Goal: Check status: Check status

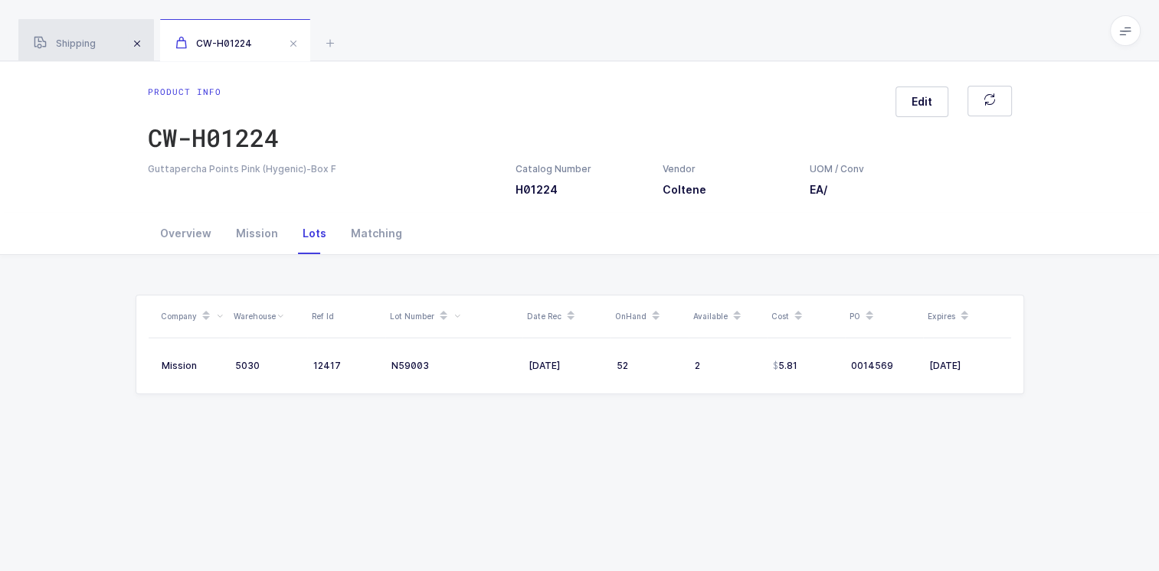
click at [142, 44] on span at bounding box center [137, 43] width 18 height 18
click at [150, 41] on span at bounding box center [151, 43] width 18 height 18
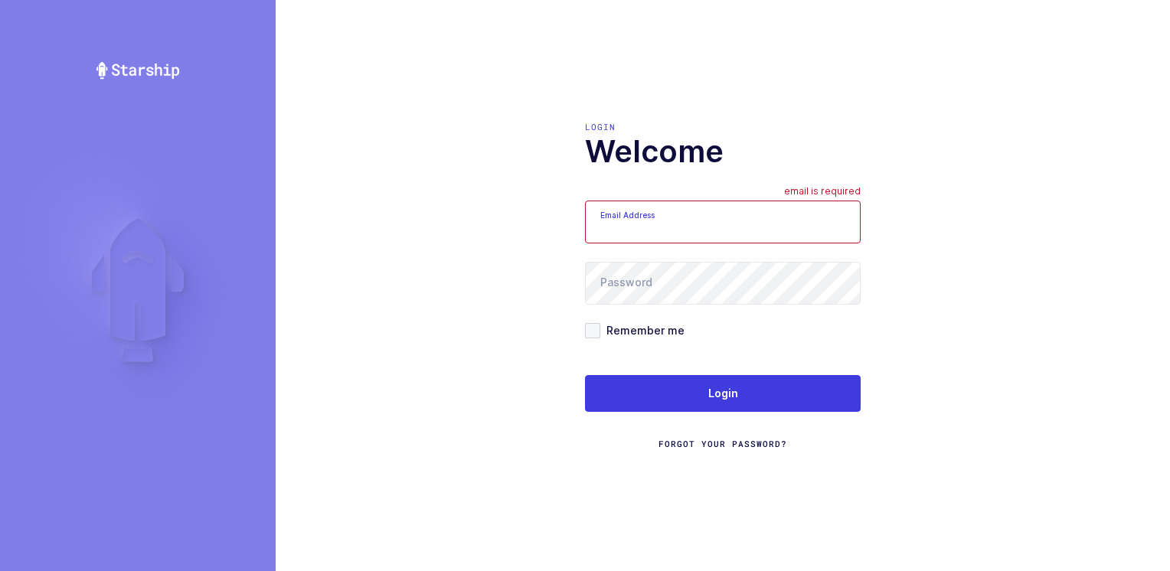
type input "[PERSON_NAME][EMAIL_ADDRESS][DOMAIN_NAME]"
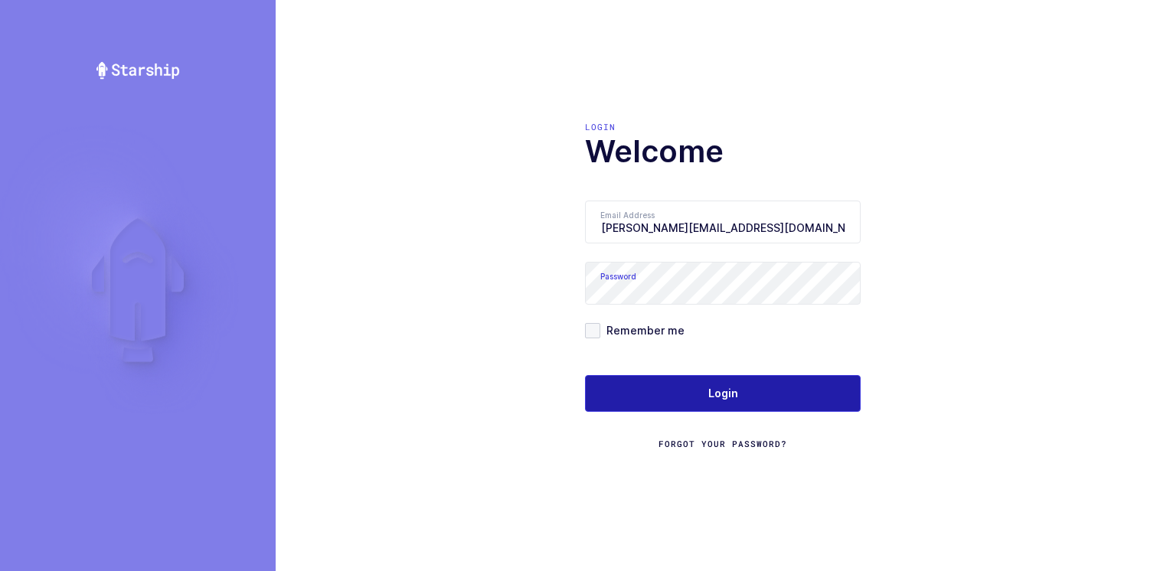
click at [710, 394] on span "Login" at bounding box center [724, 393] width 30 height 15
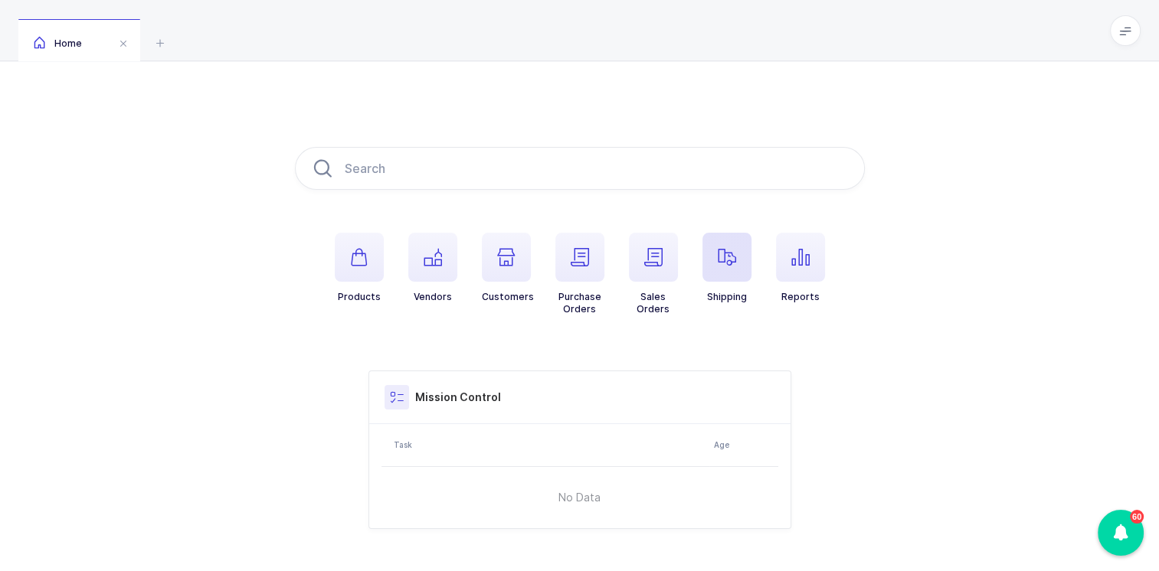
click at [722, 261] on icon "button" at bounding box center [727, 257] width 18 height 18
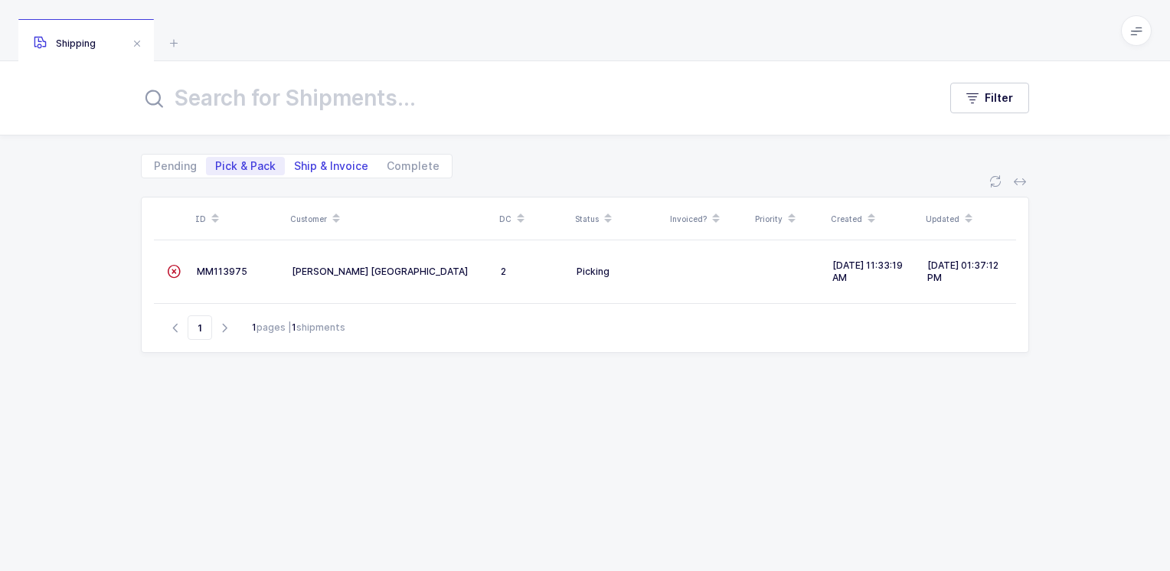
click at [343, 164] on span "Ship & Invoice" at bounding box center [331, 166] width 74 height 11
click at [295, 164] on input "Ship & Invoice" at bounding box center [290, 162] width 10 height 10
radio input "true"
radio input "false"
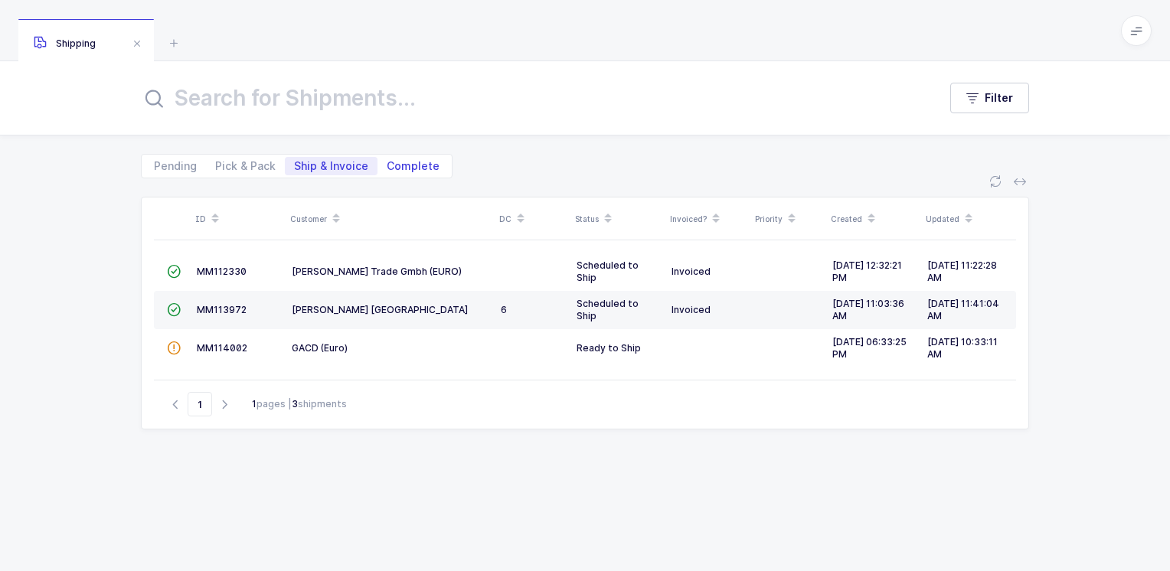
click at [420, 165] on span "Complete" at bounding box center [413, 166] width 53 height 11
click at [388, 165] on input "Complete" at bounding box center [383, 162] width 10 height 10
radio input "true"
radio input "false"
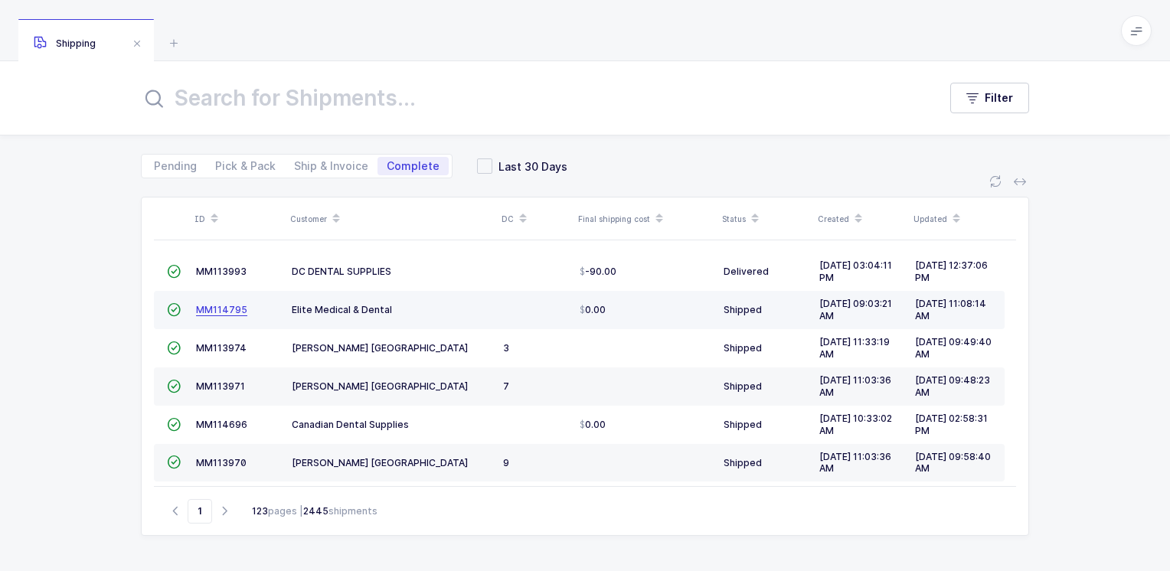
click at [219, 308] on span "MM114795" at bounding box center [221, 309] width 51 height 11
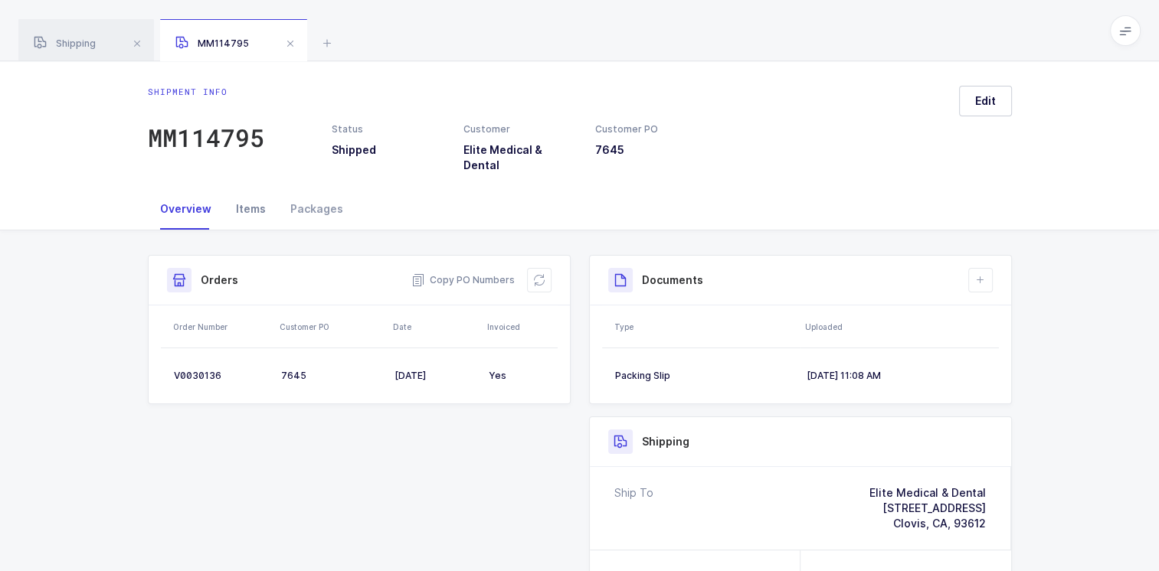
click at [262, 198] on div "Items" at bounding box center [251, 208] width 54 height 41
